Goal: Information Seeking & Learning: Find specific fact

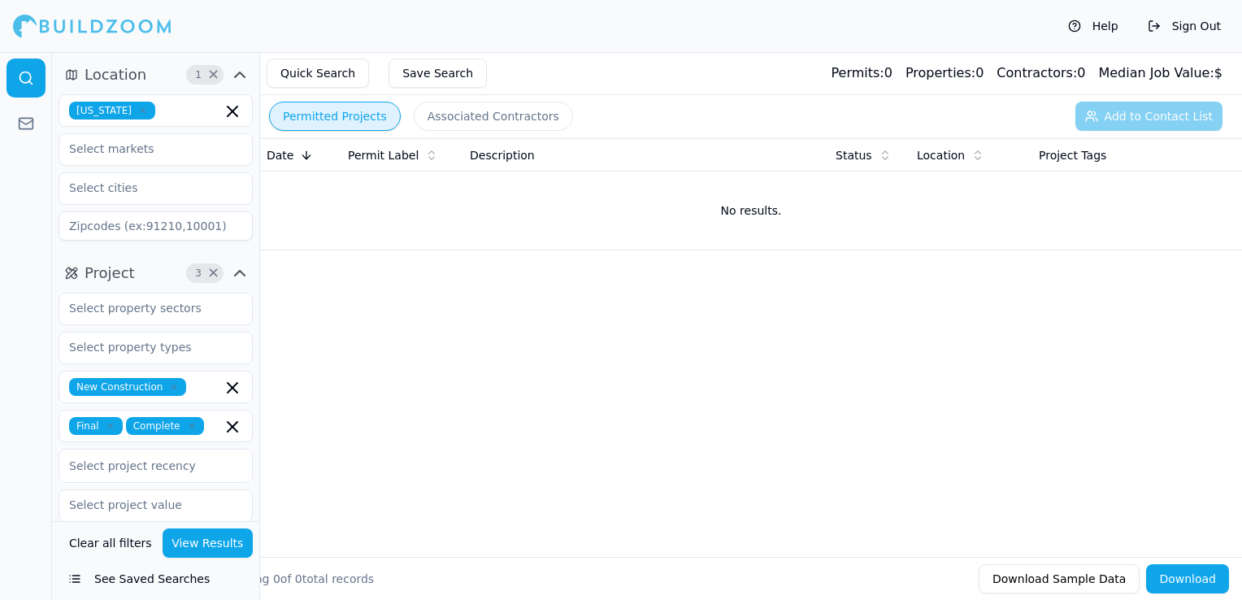
click at [141, 112] on icon "button" at bounding box center [143, 110] width 5 height 5
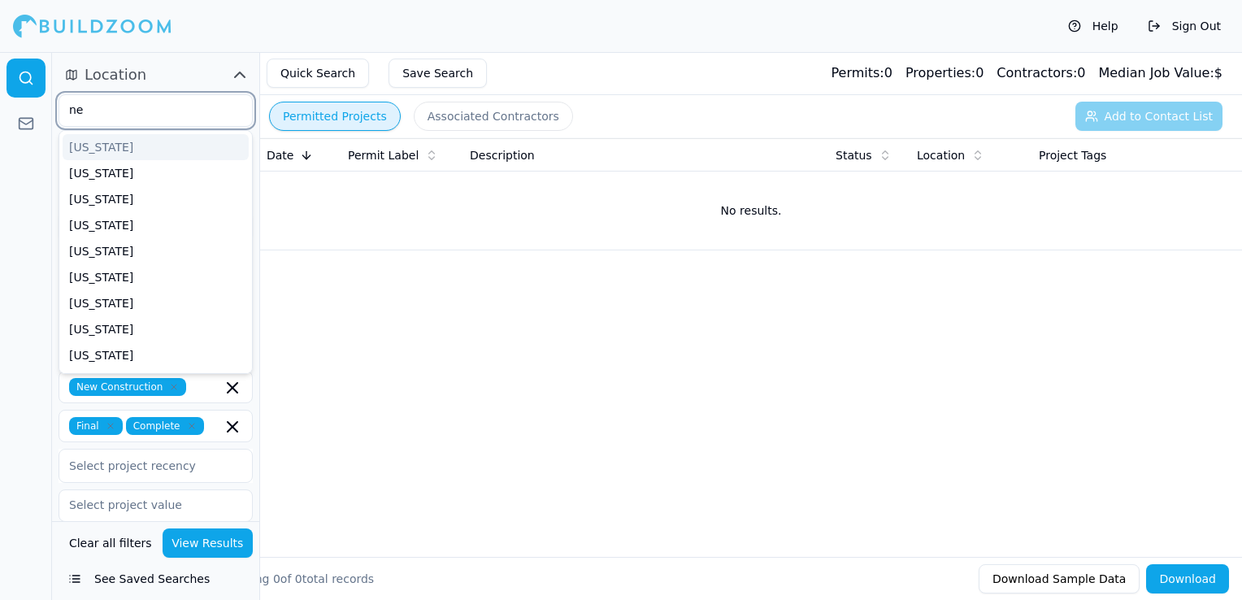
type input "new"
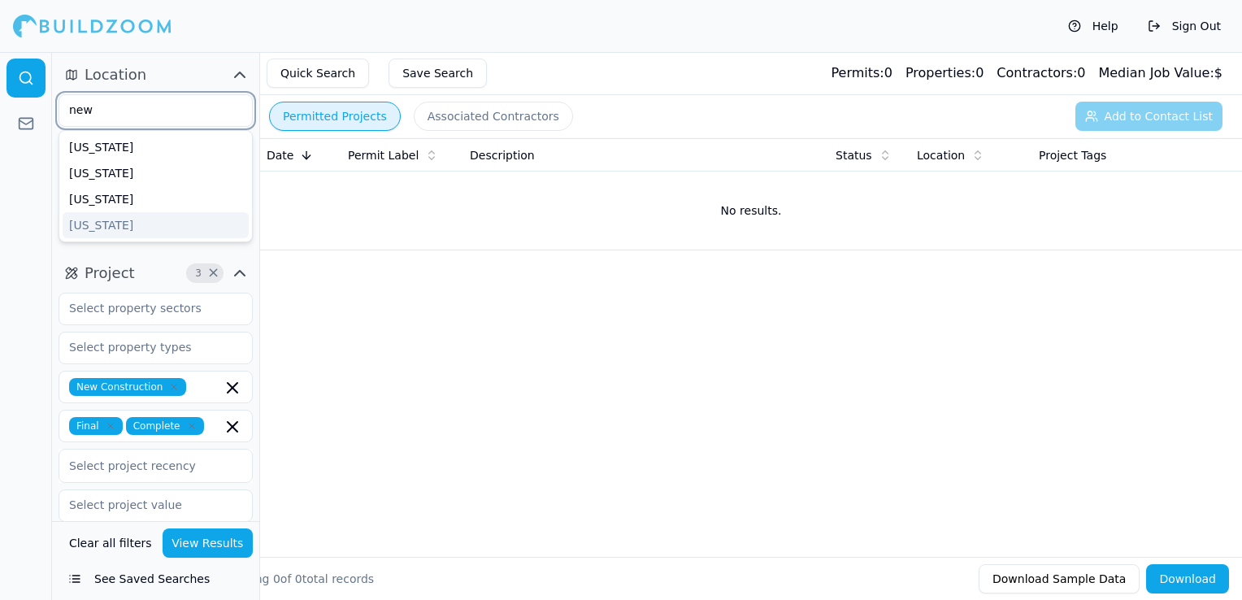
click at [124, 227] on div "[US_STATE]" at bounding box center [156, 225] width 186 height 26
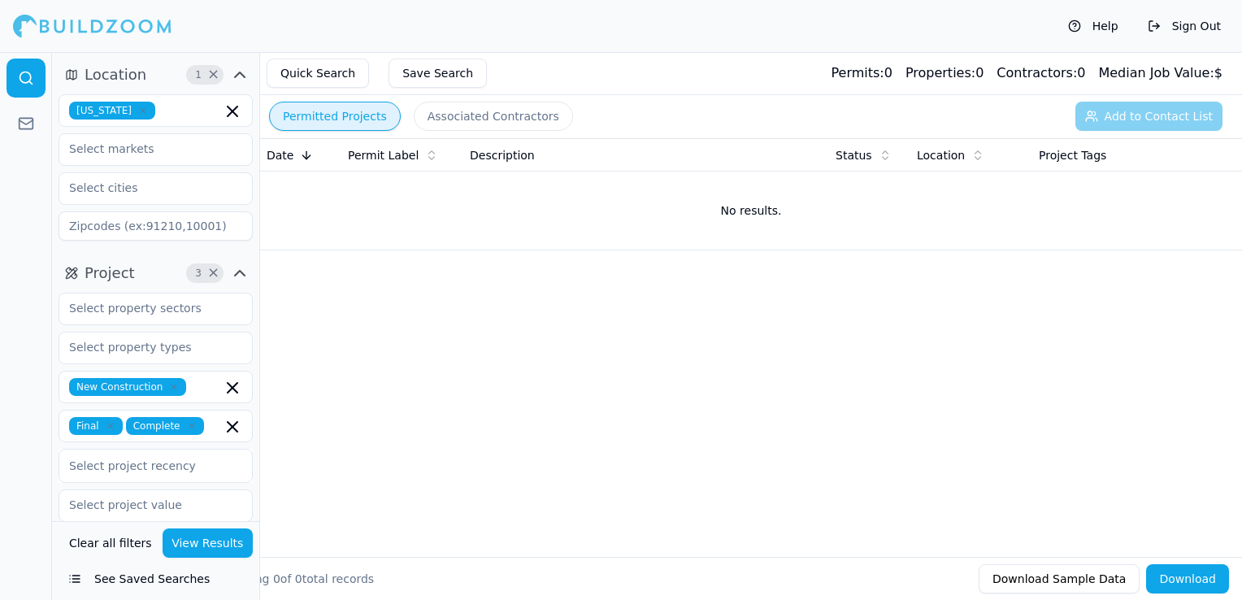
click at [404, 18] on div "Help Sign Out" at bounding box center [621, 26] width 1242 height 52
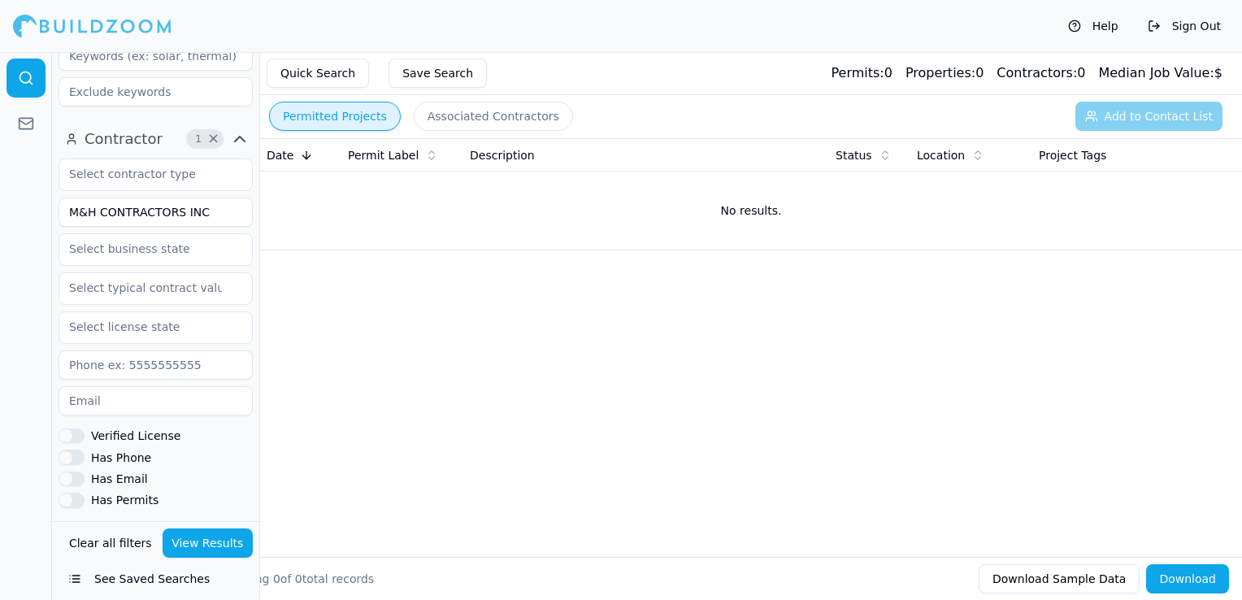
scroll to position [488, 0]
drag, startPoint x: 212, startPoint y: 213, endPoint x: 54, endPoint y: 213, distance: 158.5
click at [54, 213] on div "Contractor 1 × M&H CONTRACTORS INC Verified License Has Phone Has Email Has Per…" at bounding box center [155, 397] width 207 height 556
click at [241, 548] on button "View Results" at bounding box center [208, 542] width 91 height 29
click at [151, 210] on input "JM Tile" at bounding box center [156, 211] width 194 height 29
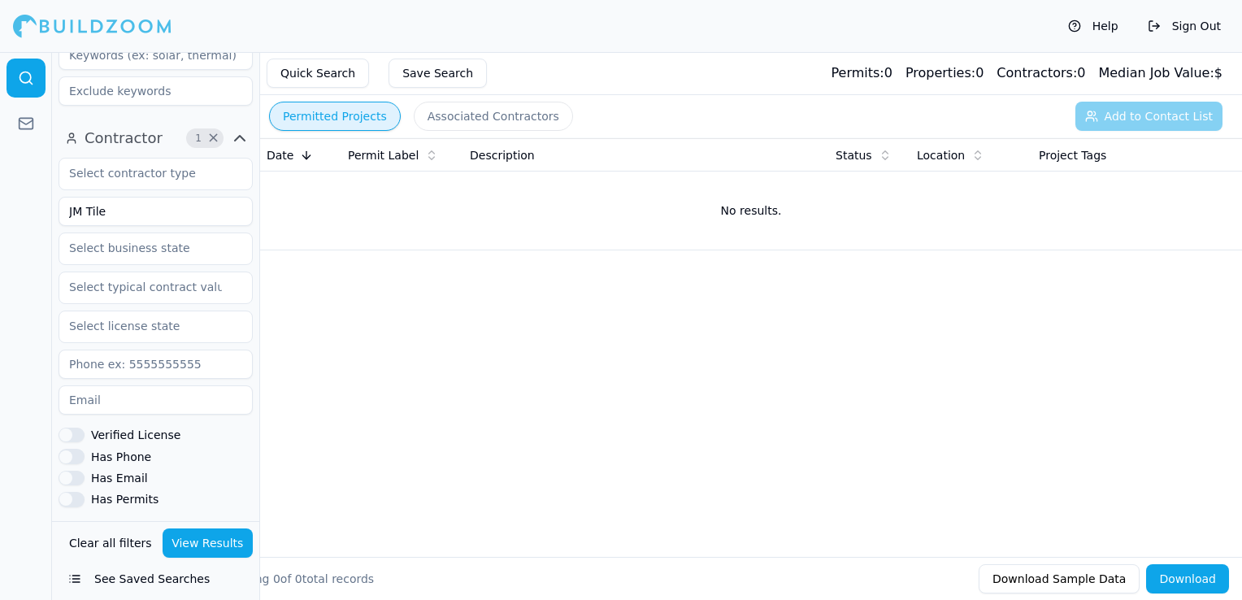
click at [151, 210] on input "JM Tile" at bounding box center [156, 211] width 194 height 29
type input "J&M Prime Properties"
click at [211, 544] on button "View Results" at bounding box center [208, 542] width 91 height 29
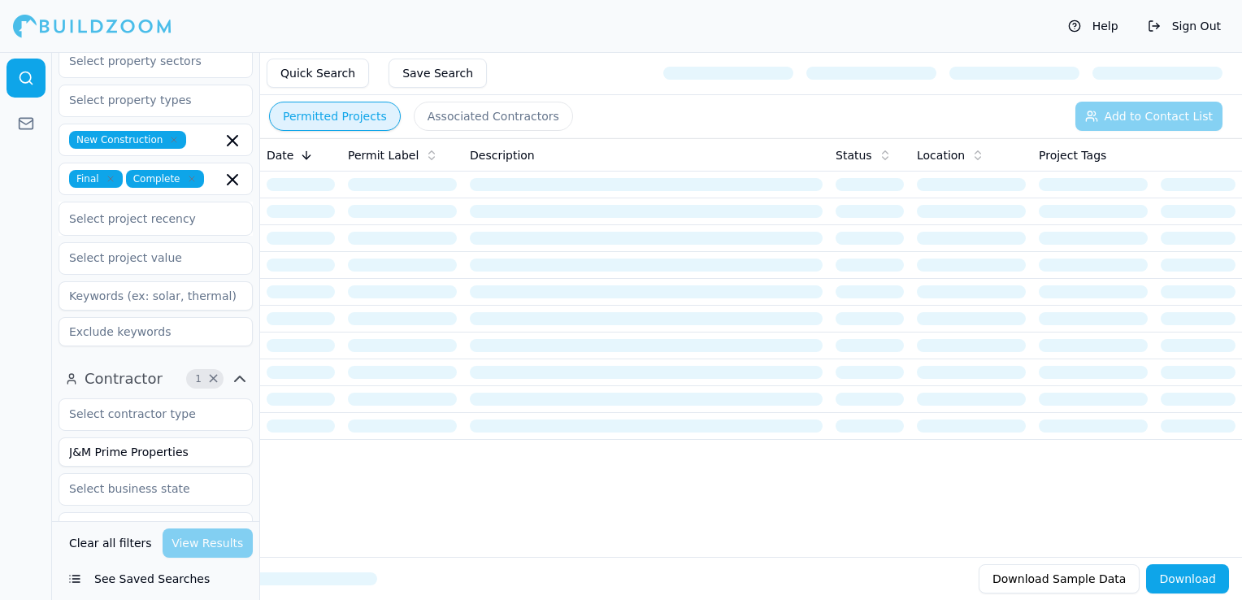
scroll to position [244, 0]
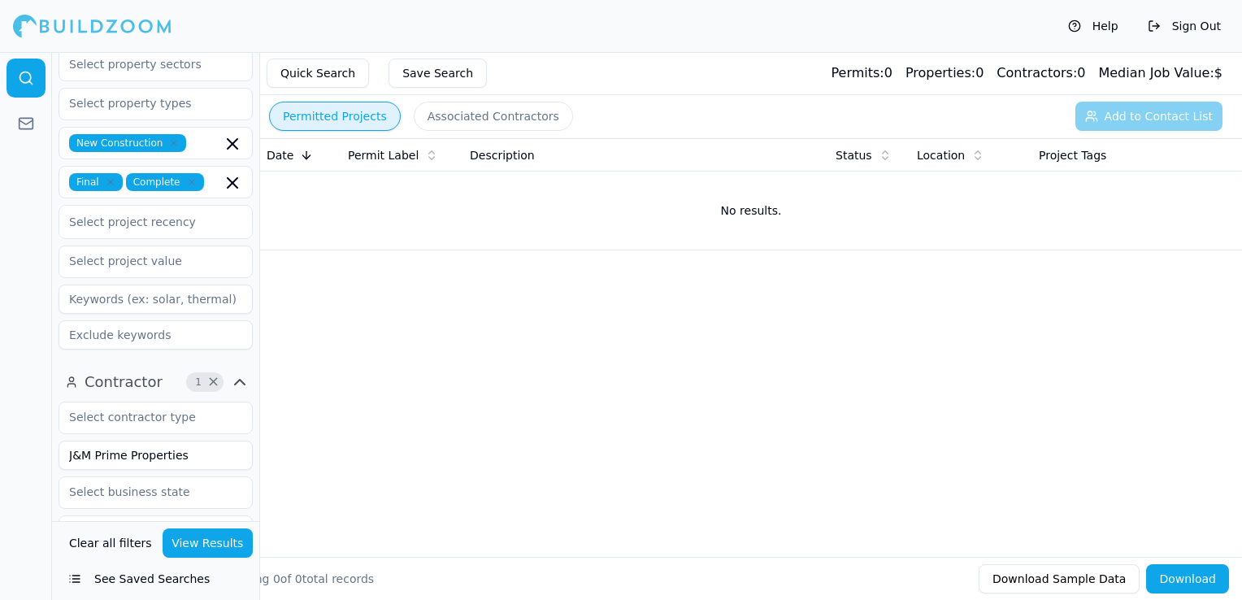
click at [169, 147] on icon "button" at bounding box center [174, 143] width 10 height 10
click at [185, 547] on button "View Results" at bounding box center [208, 542] width 91 height 29
